Goal: Find specific page/section: Find specific page/section

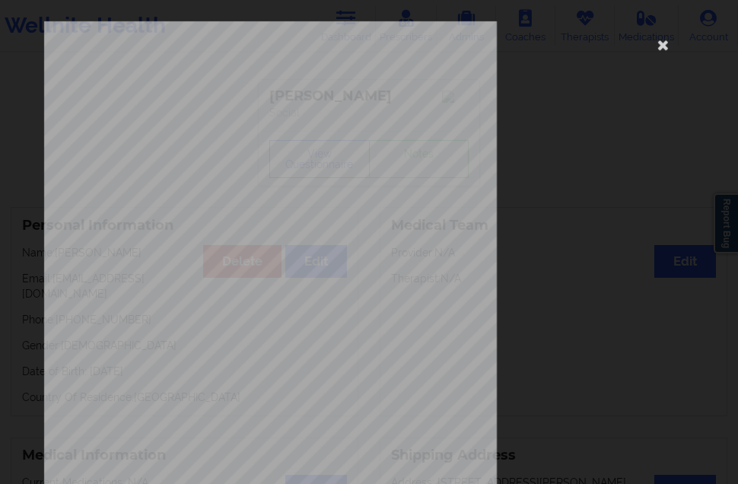
click at [660, 47] on icon at bounding box center [663, 44] width 24 height 24
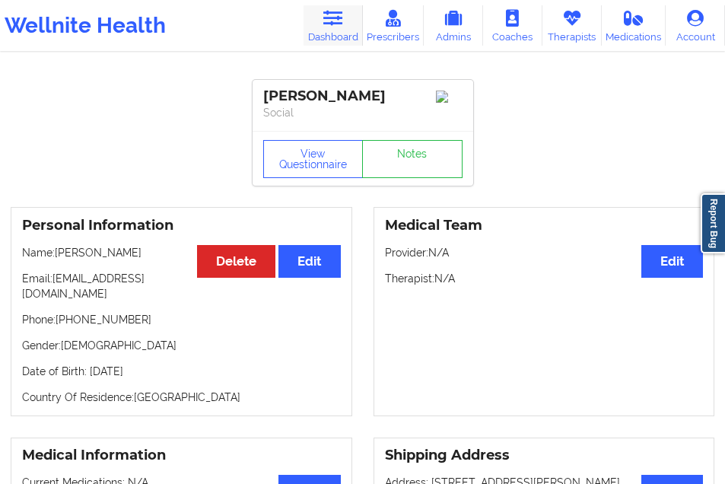
click at [340, 34] on link "Dashboard" at bounding box center [333, 25] width 59 height 40
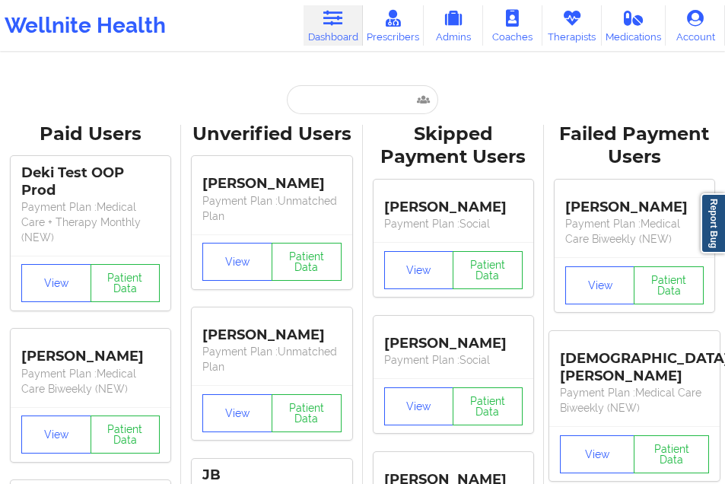
click at [333, 104] on input "text" at bounding box center [362, 99] width 151 height 29
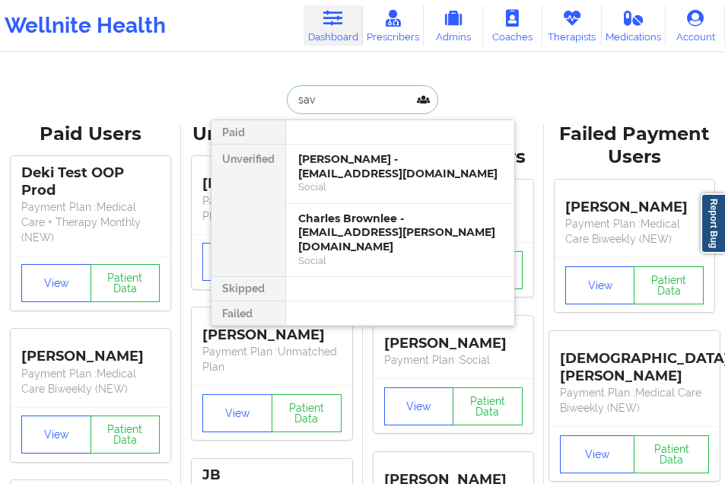
type input "sava"
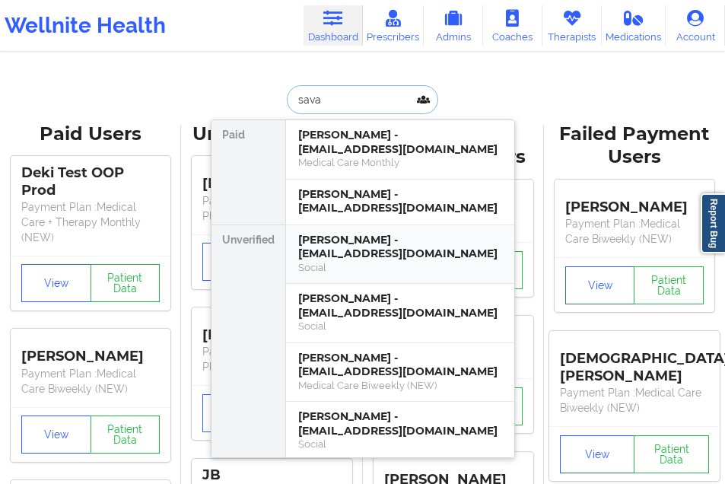
click at [345, 233] on div "[PERSON_NAME] - [EMAIL_ADDRESS][DOMAIN_NAME]" at bounding box center [400, 247] width 204 height 28
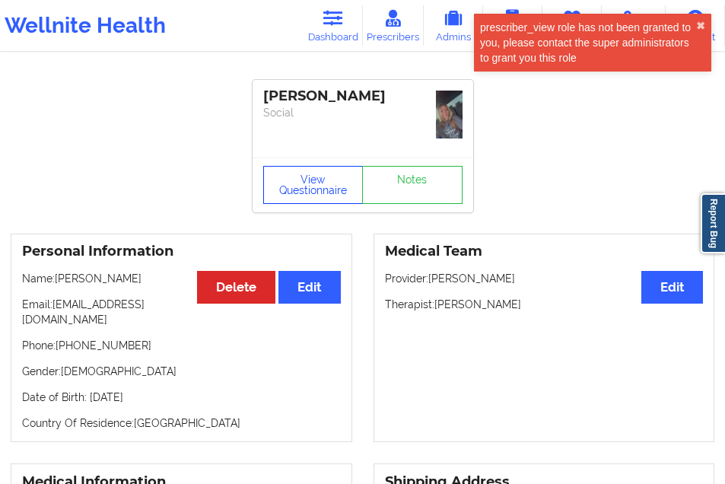
click at [295, 166] on button "View Questionnaire" at bounding box center [313, 185] width 100 height 38
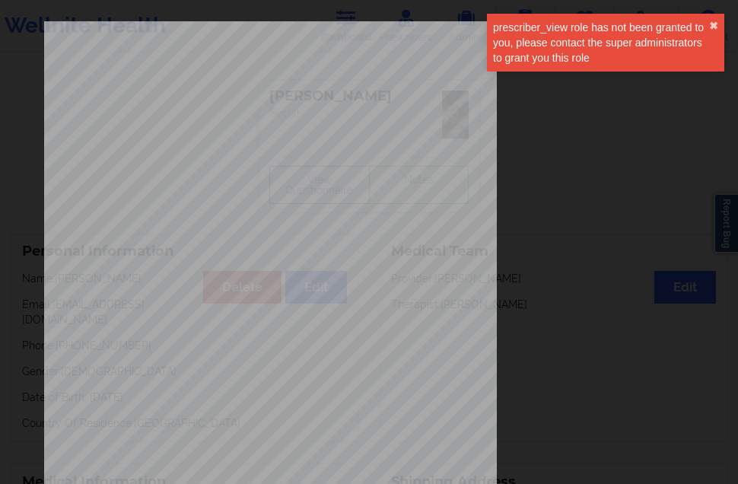
click at [711, 19] on div "prescriber_view role has not been granted to you, please contact the super admi…" at bounding box center [605, 43] width 237 height 58
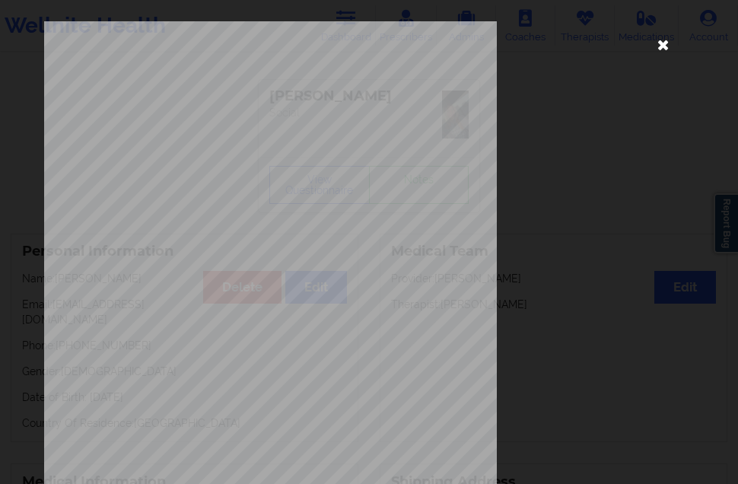
click at [651, 48] on icon at bounding box center [663, 44] width 24 height 24
